Goal: Register for event/course

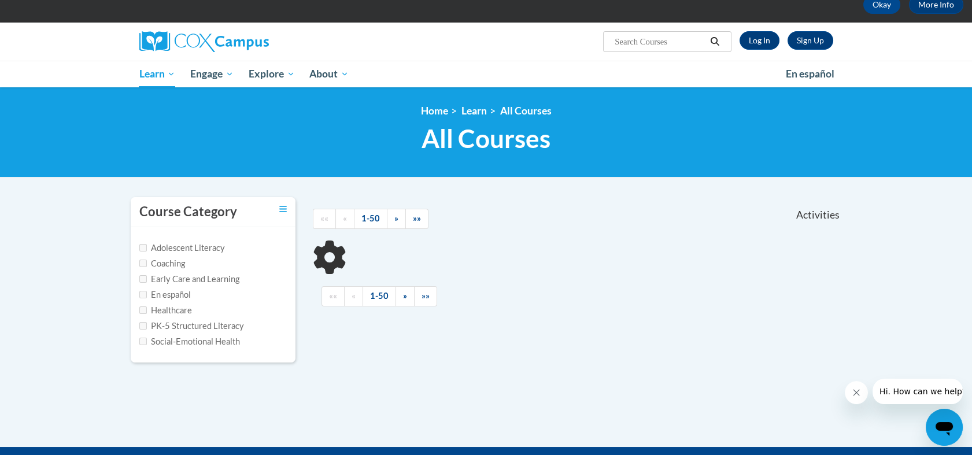
scroll to position [49, 0]
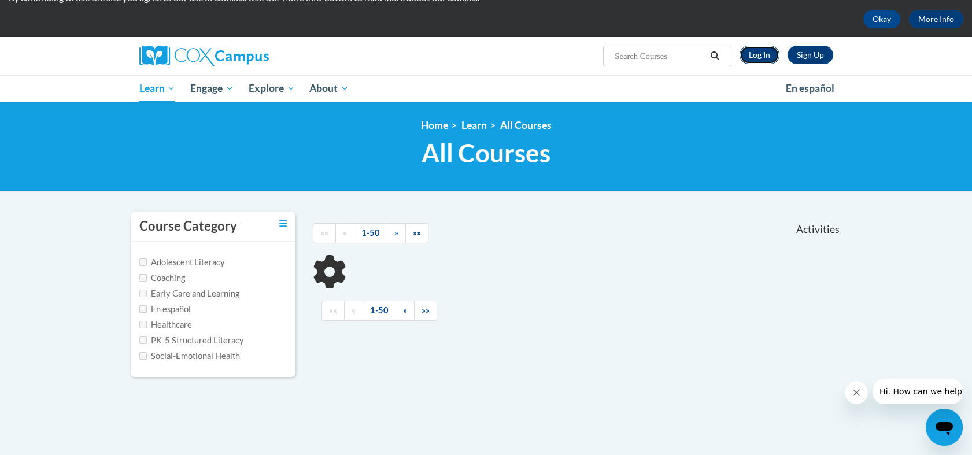
click at [753, 56] on link "Log In" at bounding box center [760, 55] width 40 height 19
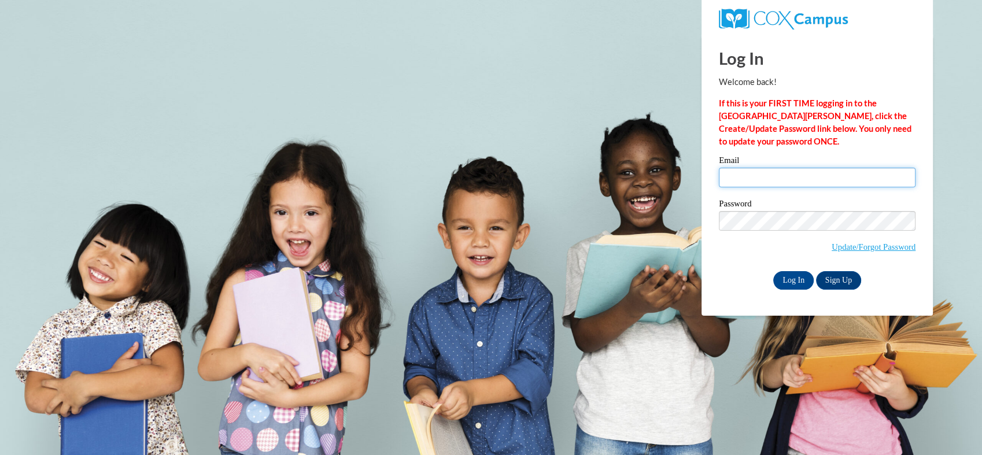
click at [769, 170] on input "Email" at bounding box center [817, 178] width 197 height 20
type input "[EMAIL_ADDRESS][DOMAIN_NAME]"
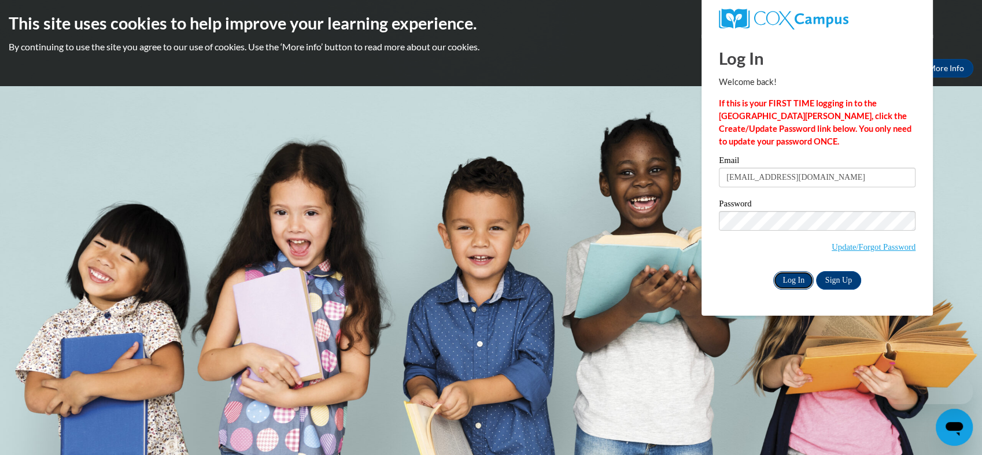
click at [796, 281] on input "Log In" at bounding box center [793, 280] width 40 height 19
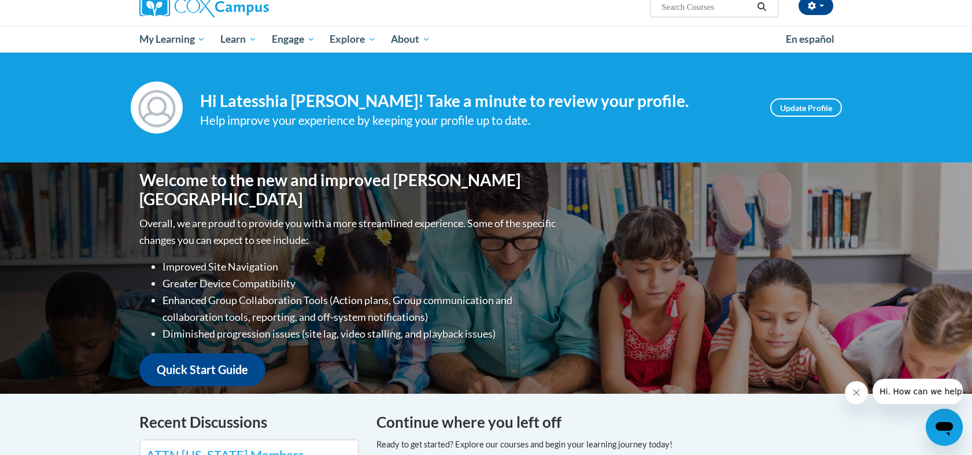
scroll to position [95, 0]
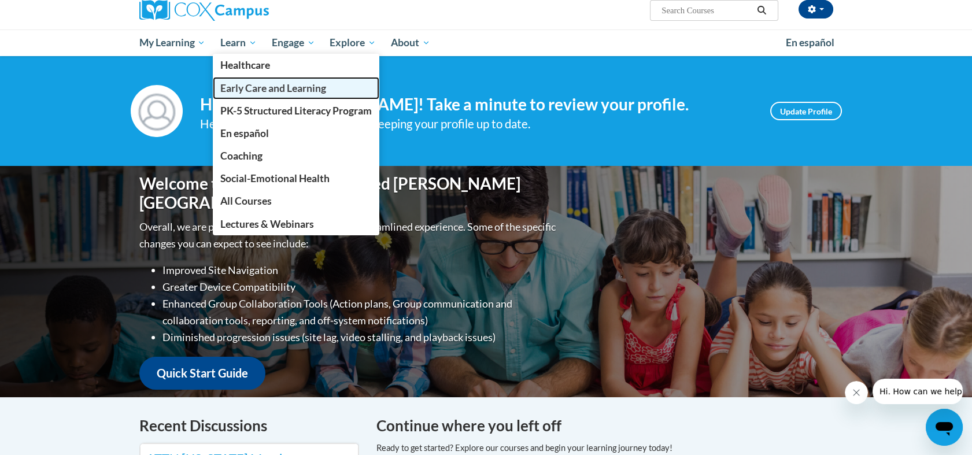
click at [237, 83] on span "Early Care and Learning" at bounding box center [273, 88] width 106 height 12
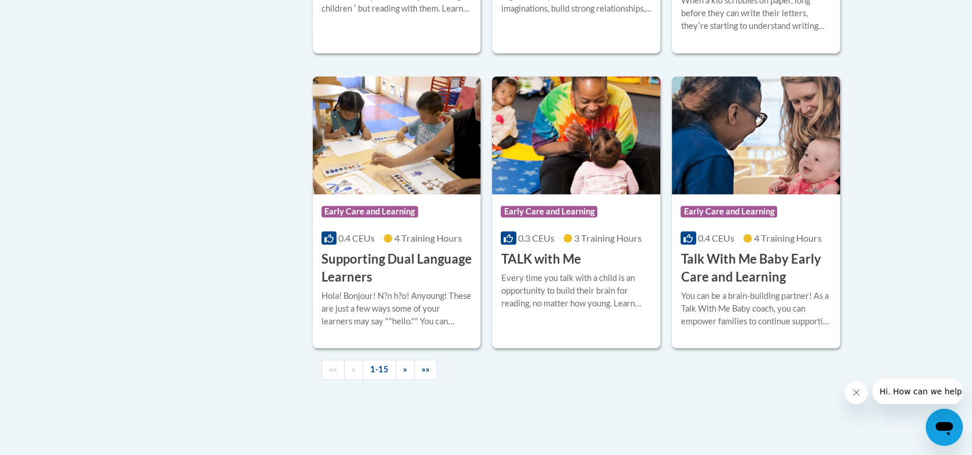
scroll to position [1634, 0]
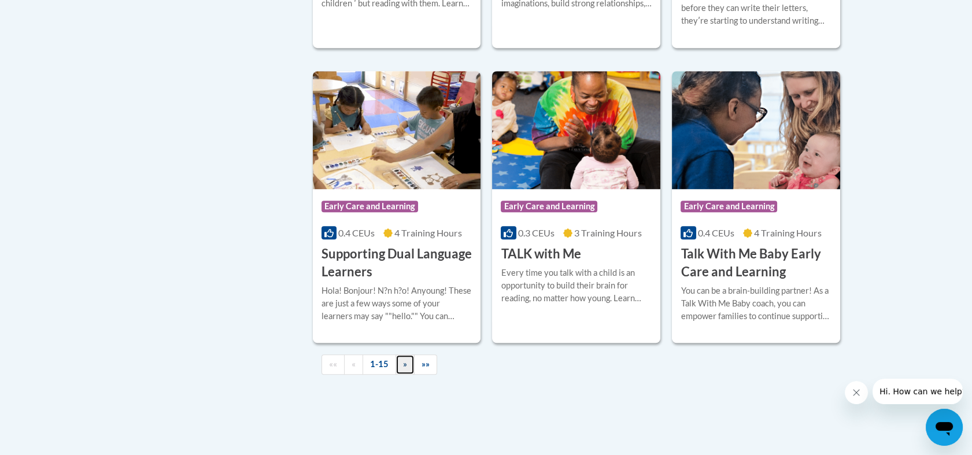
click at [403, 375] on link "»" at bounding box center [405, 365] width 19 height 20
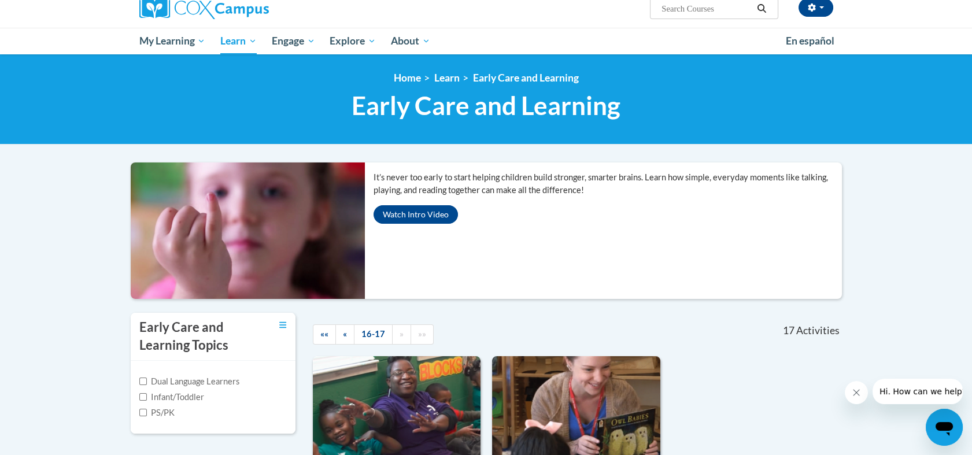
scroll to position [84, 0]
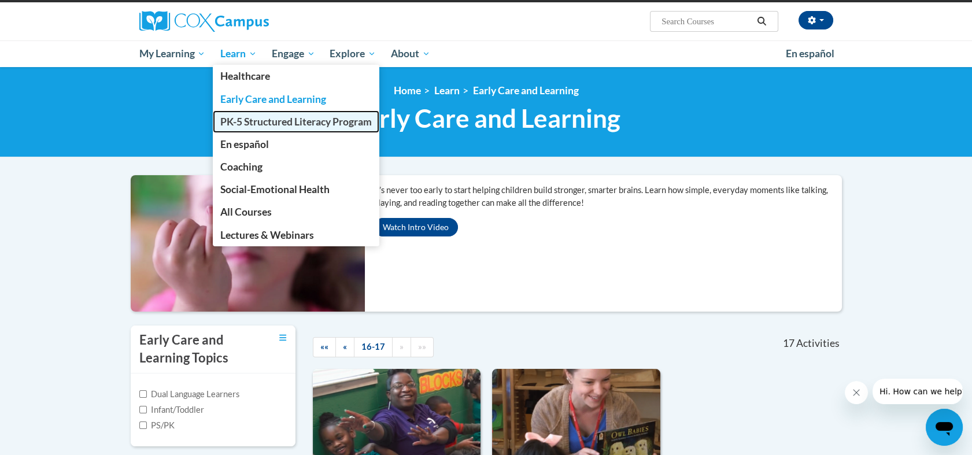
click at [252, 127] on span "PK-5 Structured Literacy Program" at bounding box center [296, 122] width 152 height 12
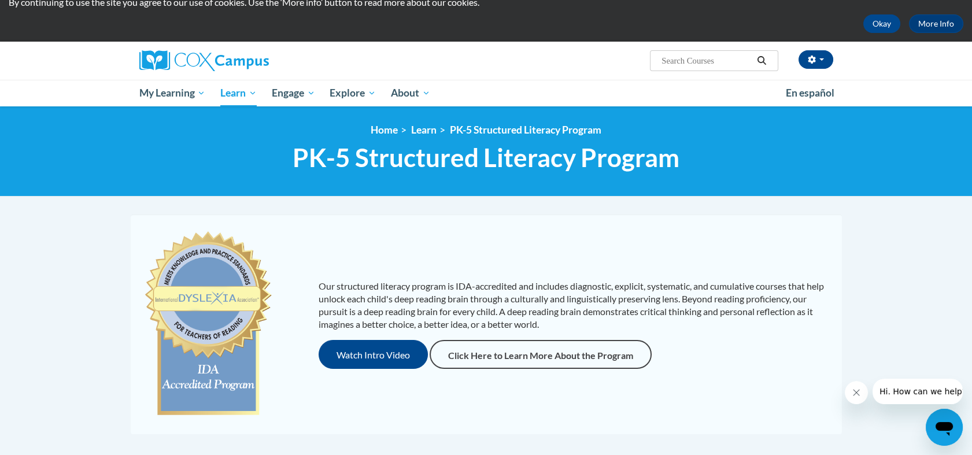
scroll to position [7, 0]
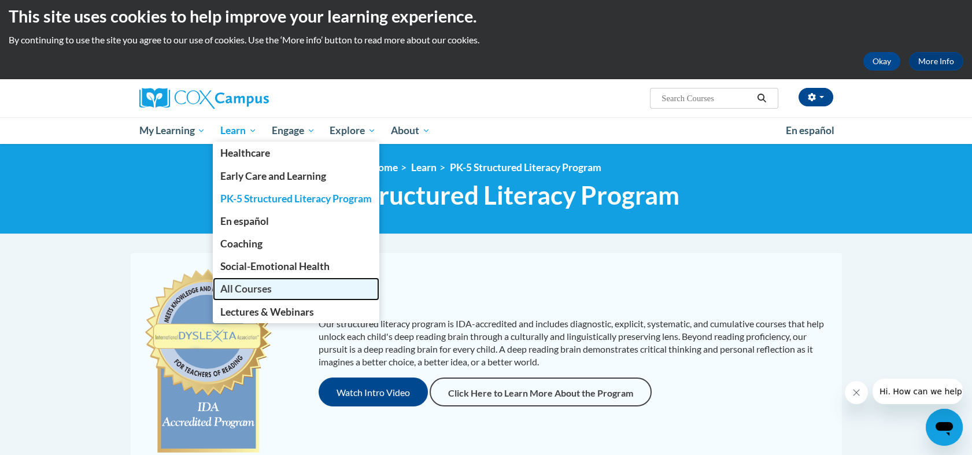
click at [253, 283] on span "All Courses" at bounding box center [245, 289] width 51 height 12
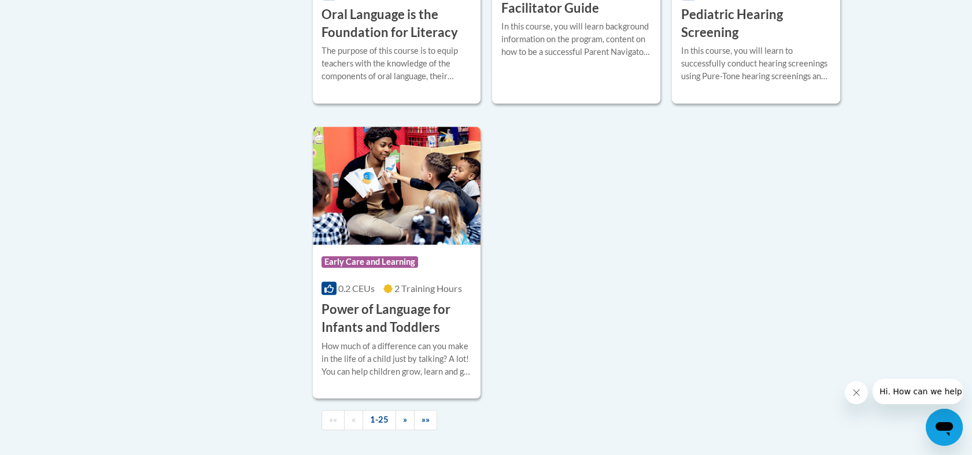
scroll to position [2785, 0]
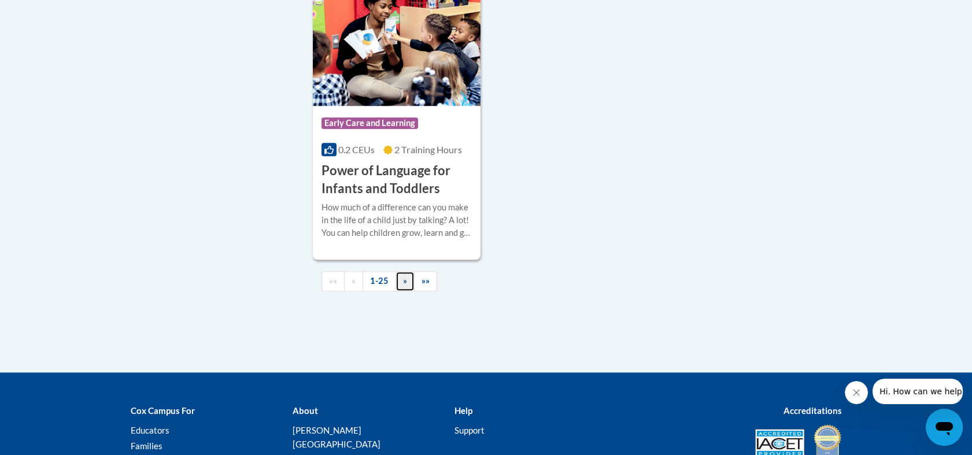
click at [404, 286] on span "»" at bounding box center [405, 281] width 4 height 10
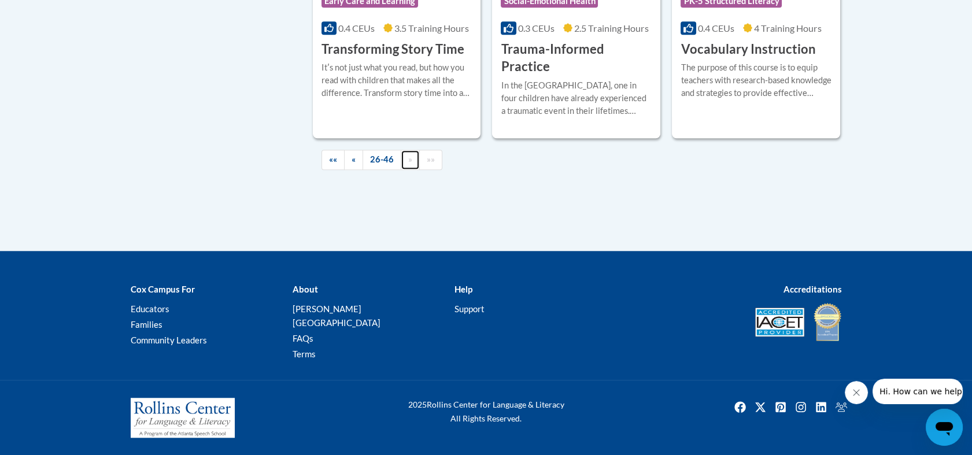
scroll to position [2143, 0]
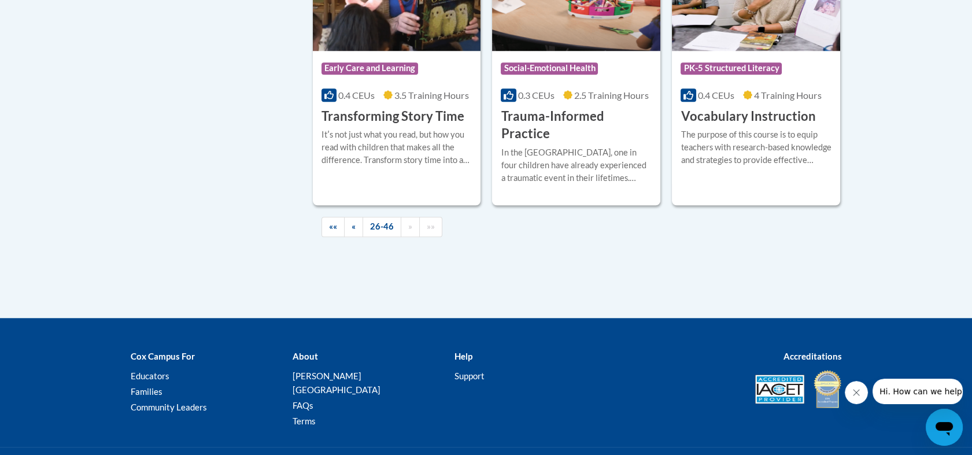
click at [404, 349] on p "About" at bounding box center [364, 356] width 145 height 14
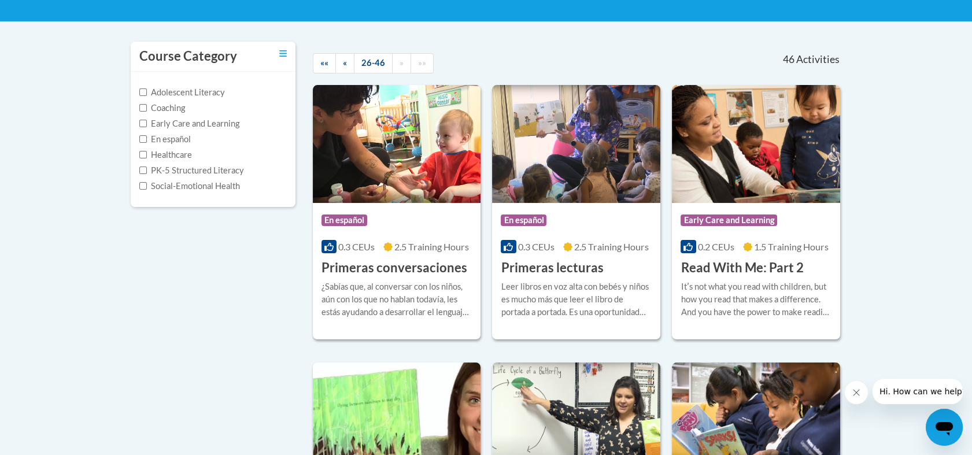
scroll to position [50, 0]
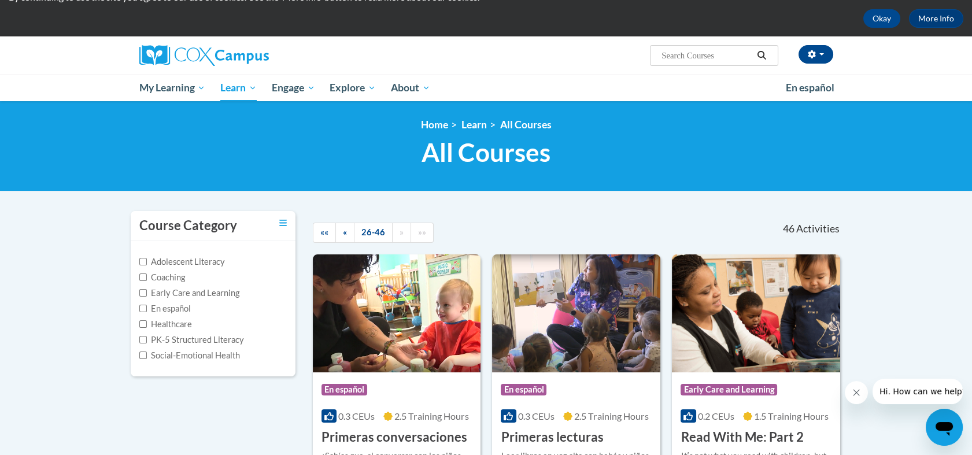
click at [668, 52] on input "Search..." at bounding box center [707, 56] width 93 height 14
click at [713, 56] on input "early literacy" at bounding box center [707, 56] width 93 height 14
type input "early literacy awareness"
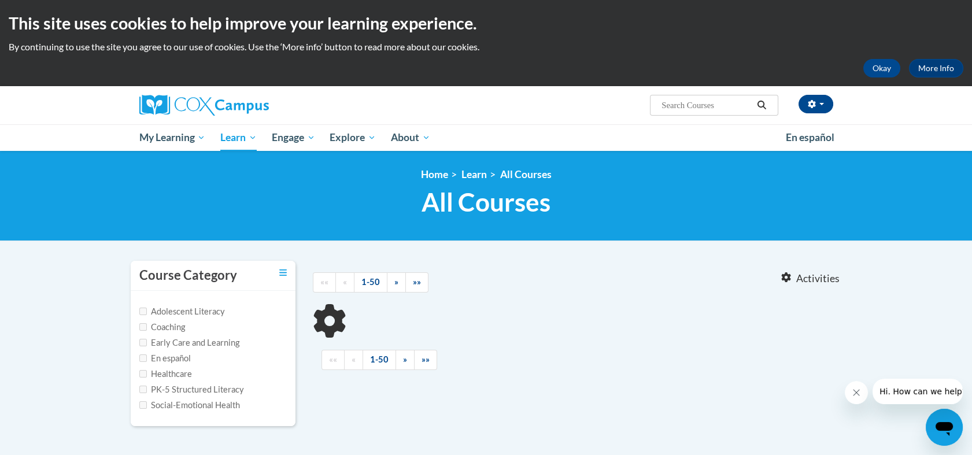
type input "early literacy awareness"
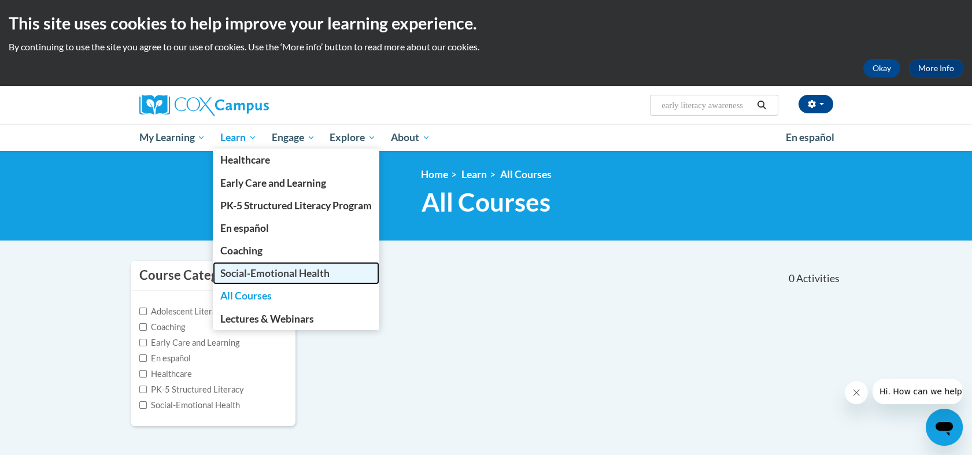
click at [279, 282] on link "Social-Emotional Health" at bounding box center [296, 273] width 167 height 23
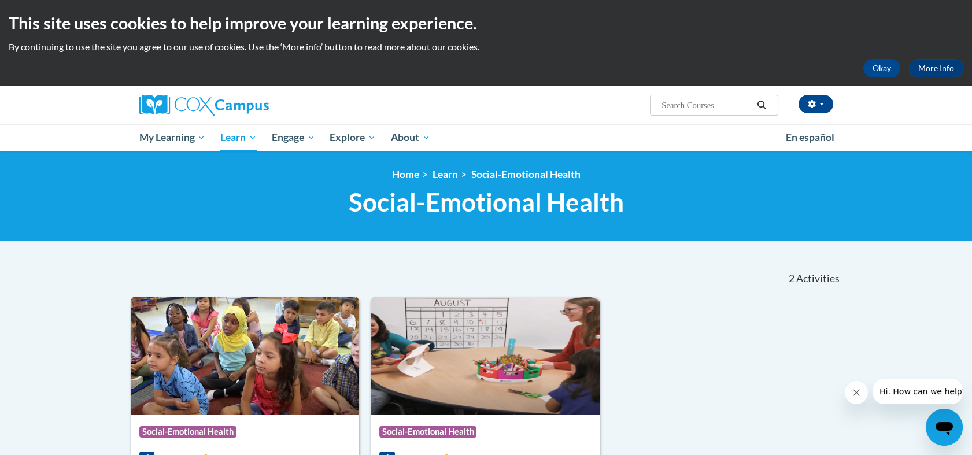
click at [656, 102] on span "Search Search..." at bounding box center [714, 105] width 128 height 21
click at [669, 102] on input "Search..." at bounding box center [707, 105] width 93 height 14
type input "print awareness"
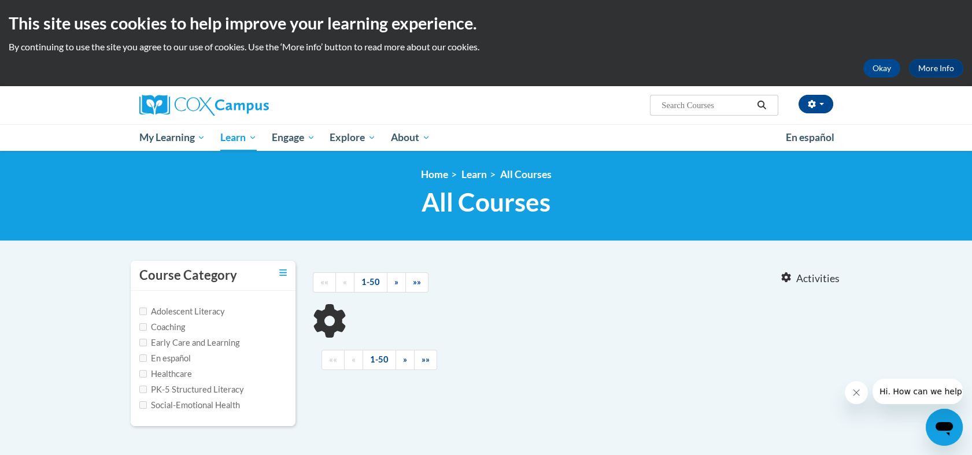
type input "print awareness"
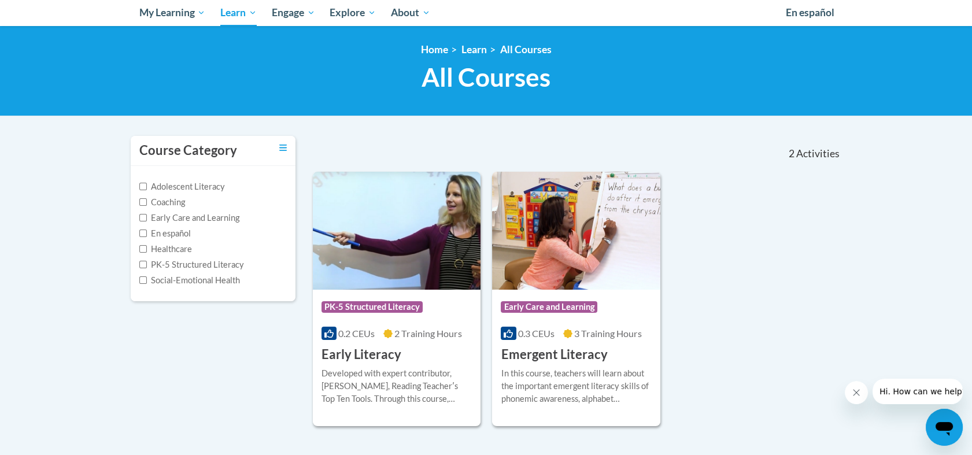
scroll to position [135, 0]
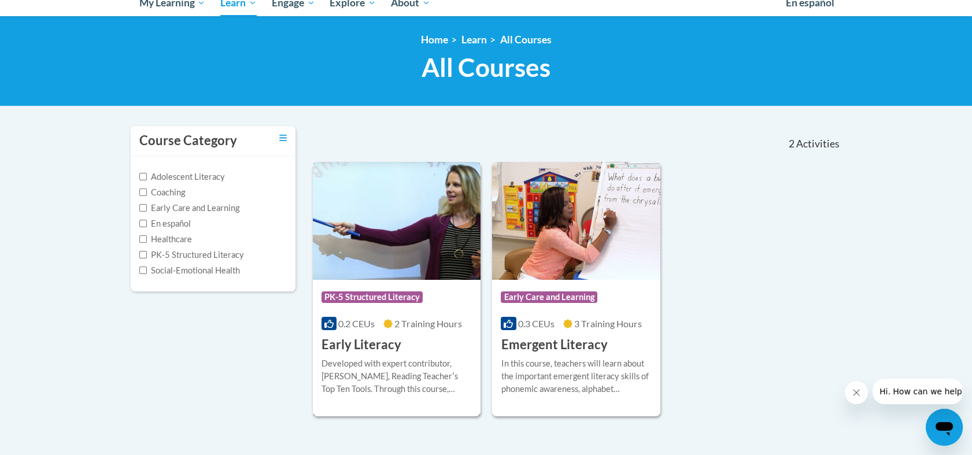
click at [371, 349] on h3 "Early Literacy" at bounding box center [362, 345] width 80 height 18
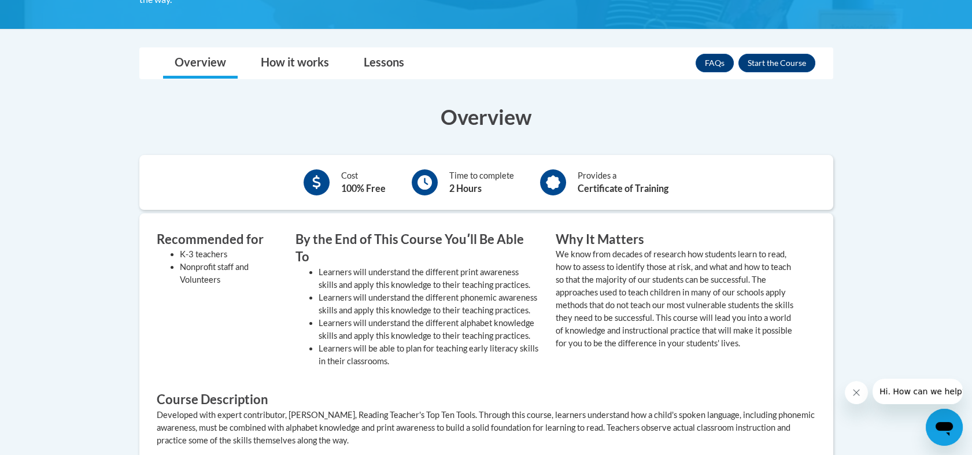
scroll to position [294, 0]
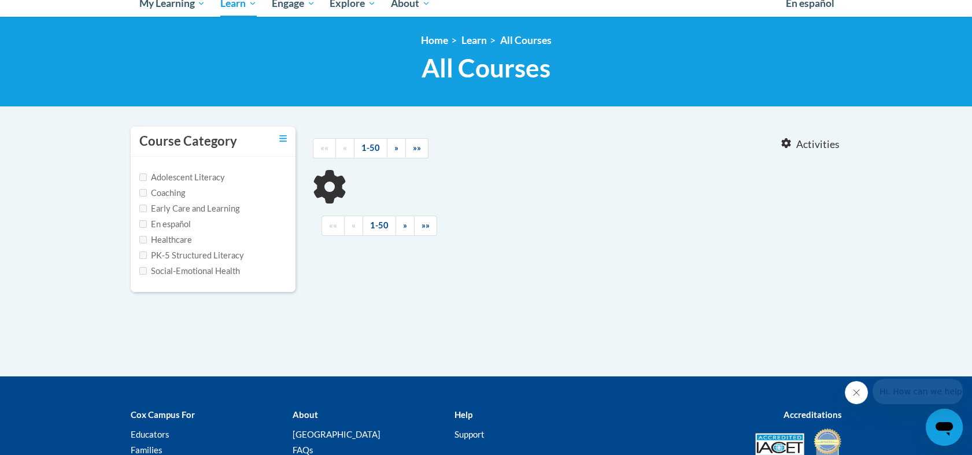
type input "print awareness"
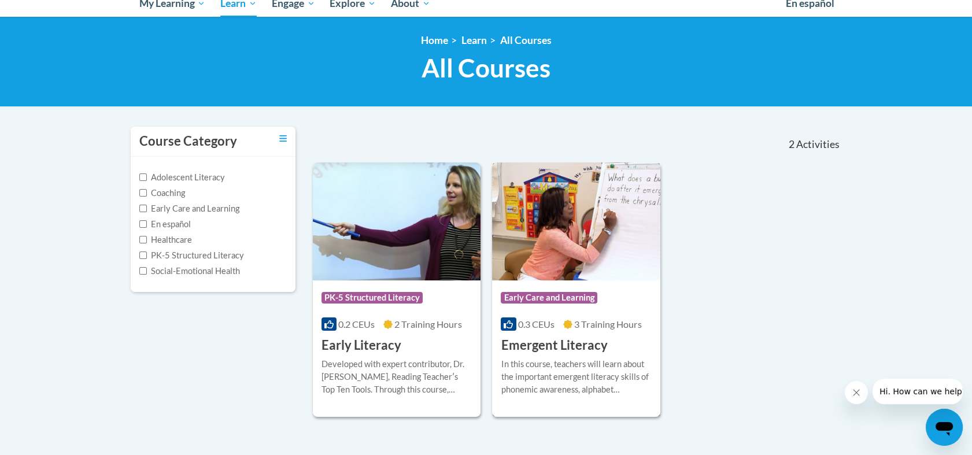
click at [574, 344] on h3 "Emergent Literacy" at bounding box center [554, 346] width 106 height 18
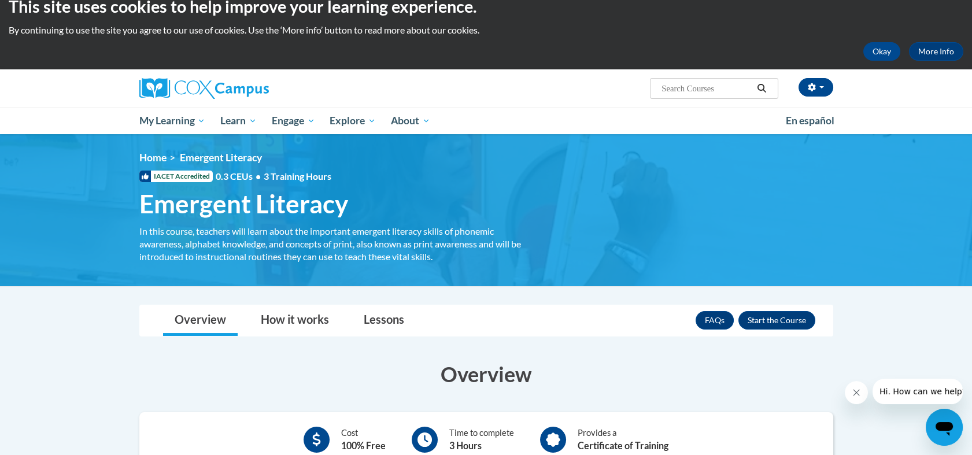
scroll to position [13, 0]
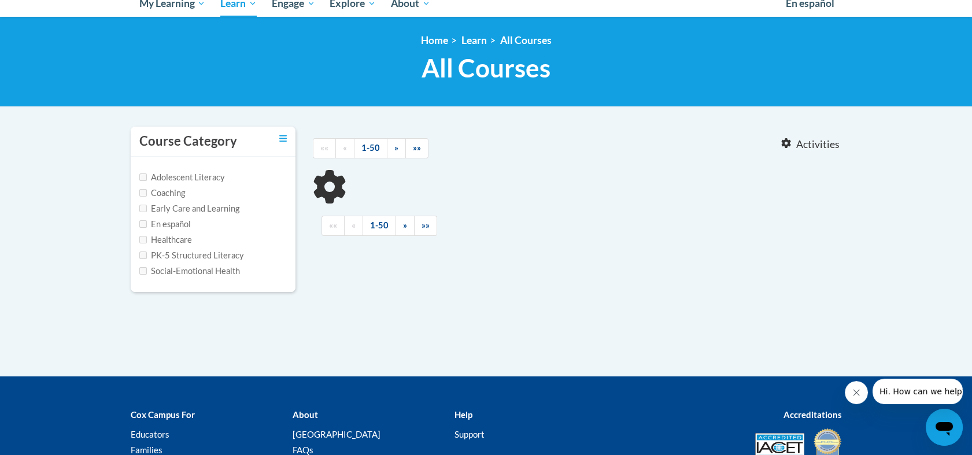
type input "print awareness"
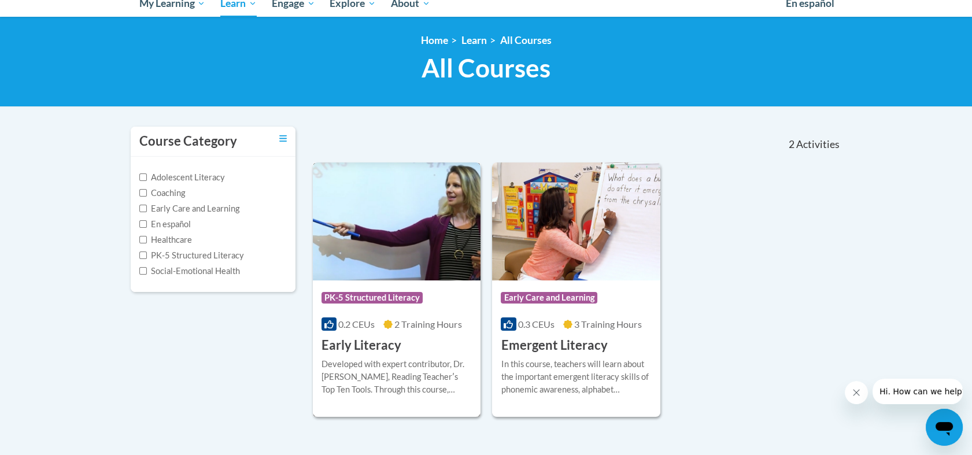
click at [394, 301] on span "PK-5 Structured Literacy" at bounding box center [372, 298] width 101 height 12
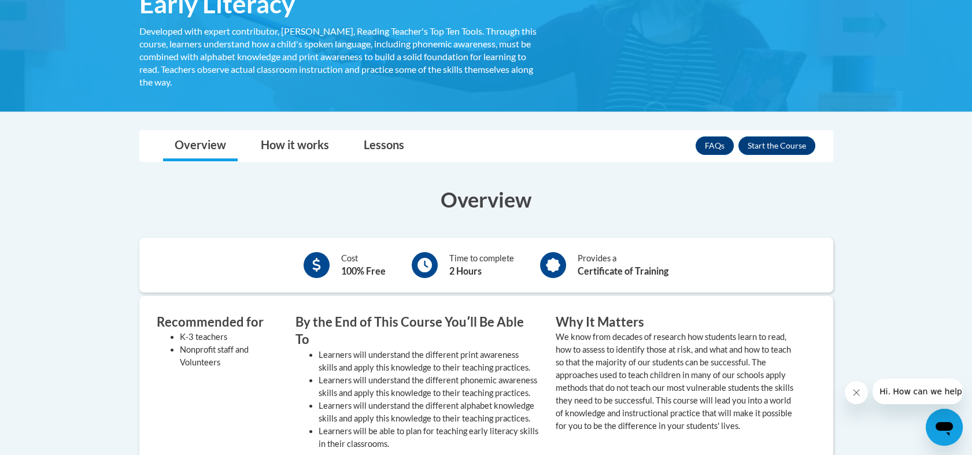
scroll to position [213, 0]
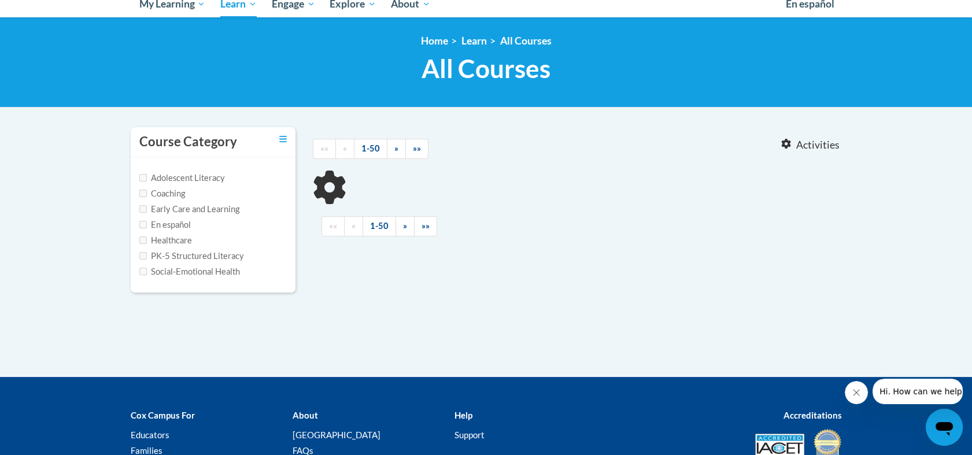
type input "print awareness"
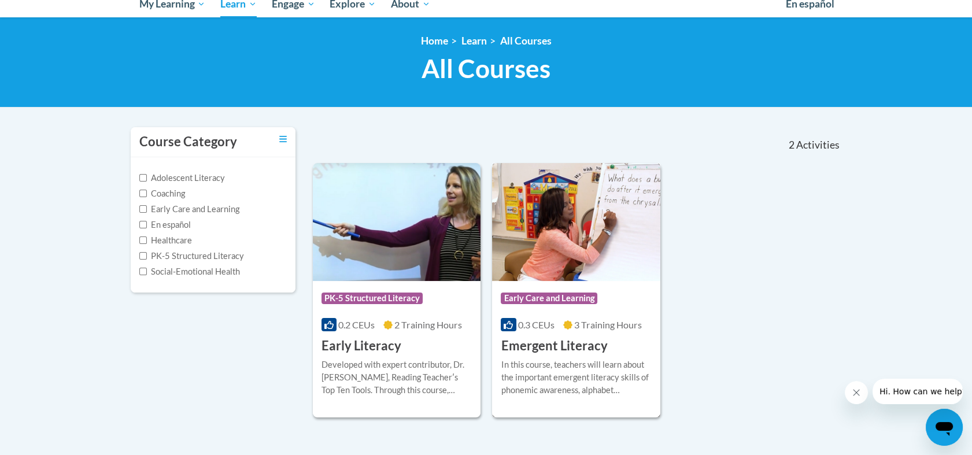
click at [595, 378] on div "In this course, teachers will learn about the important emergent literacy skill…" at bounding box center [576, 378] width 151 height 38
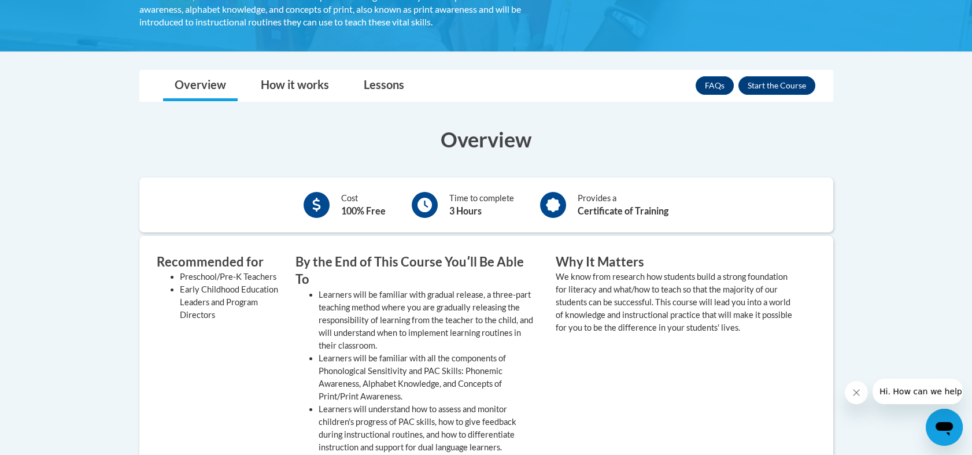
scroll to position [253, 0]
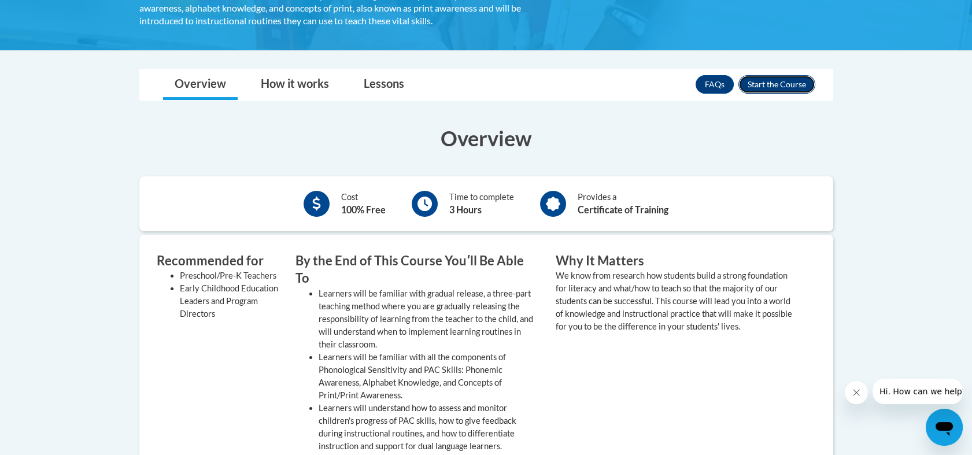
click at [787, 85] on button "Enroll" at bounding box center [777, 84] width 77 height 19
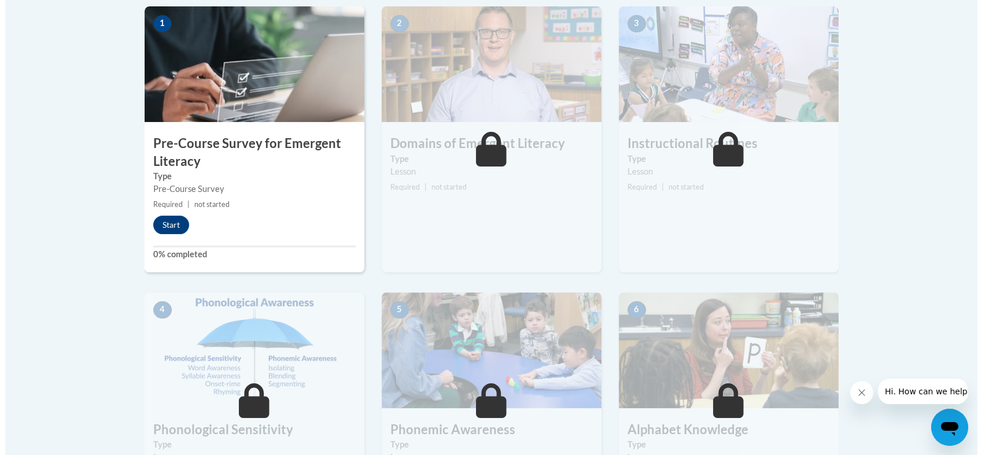
scroll to position [379, 0]
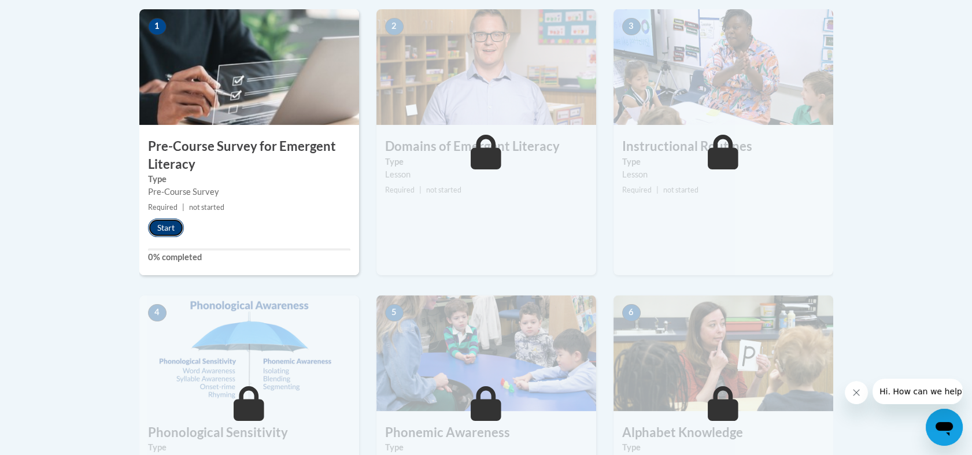
click at [162, 235] on button "Start" at bounding box center [166, 228] width 36 height 19
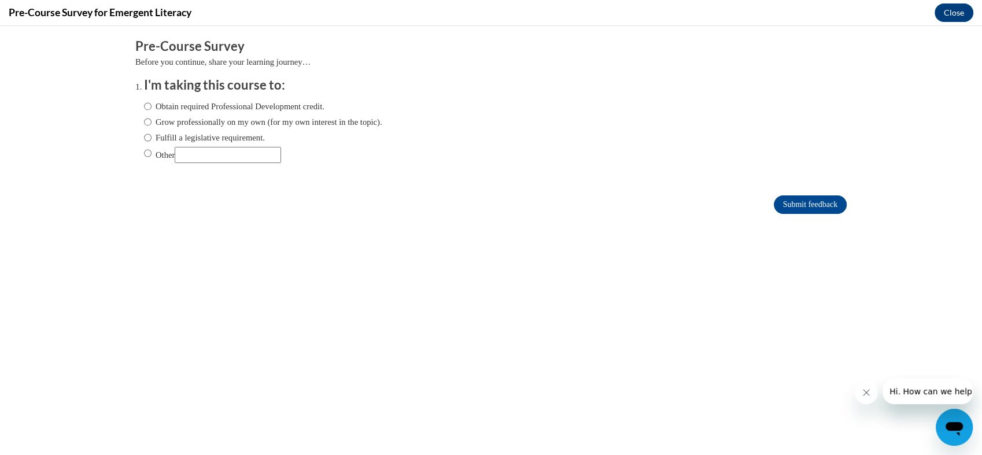
scroll to position [0, 0]
click at [144, 113] on div "Obtain required Professional Development credit. Grow professionally on my own …" at bounding box center [263, 131] width 238 height 75
click at [144, 111] on input "Obtain required Professional Development credit." at bounding box center [148, 106] width 8 height 13
radio input "true"
click at [795, 205] on input "Submit feedback" at bounding box center [810, 205] width 73 height 19
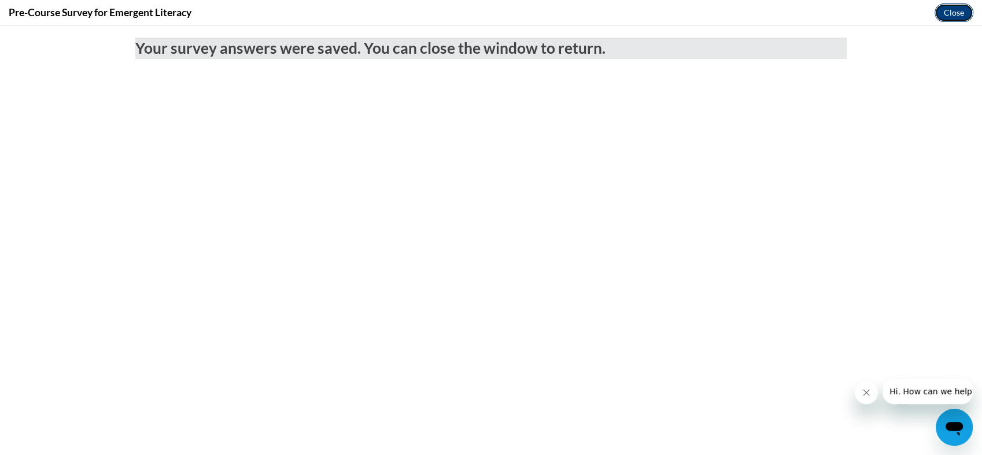
click at [957, 9] on button "Close" at bounding box center [954, 12] width 39 height 19
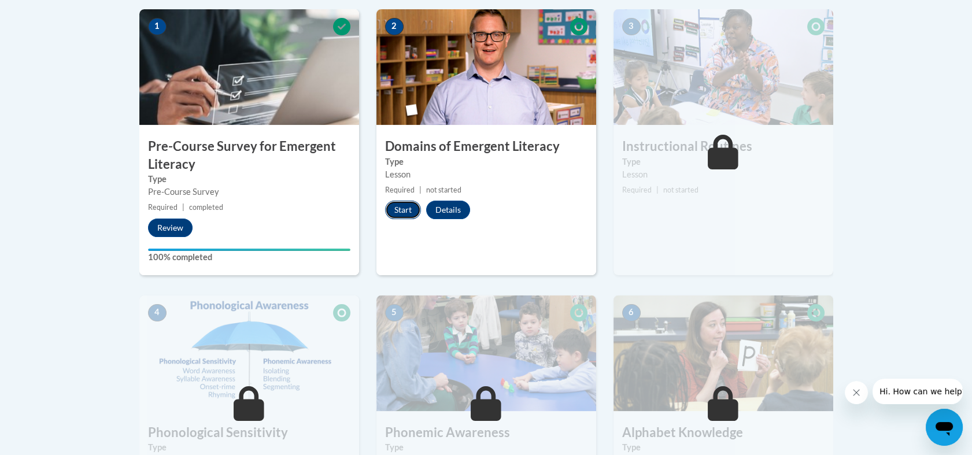
click at [393, 203] on button "Start" at bounding box center [403, 210] width 36 height 19
